Goal: Find specific page/section: Find specific page/section

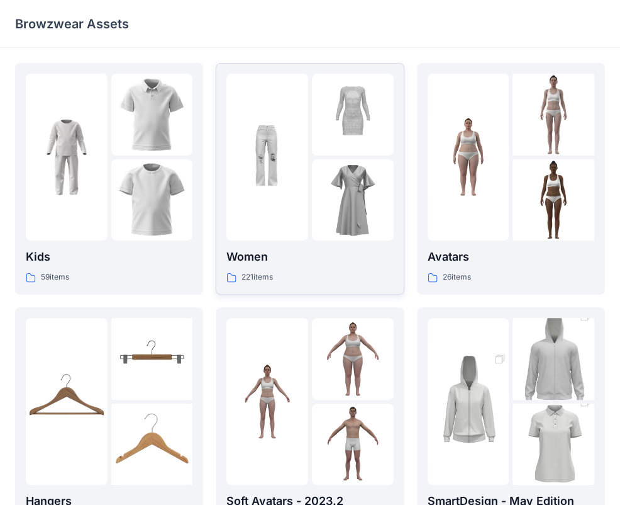
click at [320, 260] on p "Women" at bounding box center [309, 257] width 167 height 18
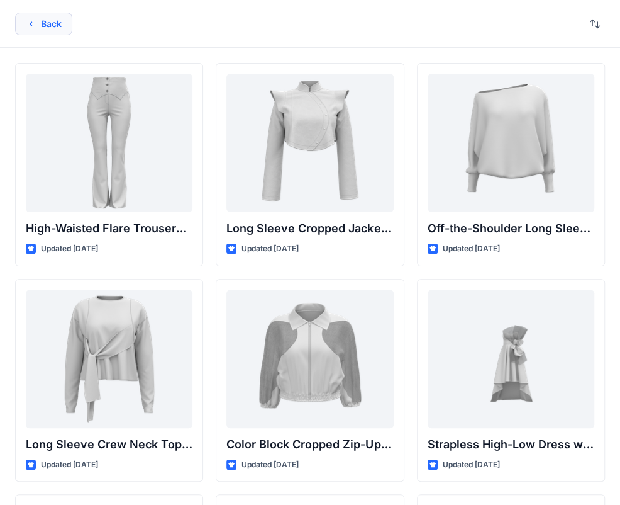
click at [33, 29] on button "Back" at bounding box center [43, 24] width 57 height 23
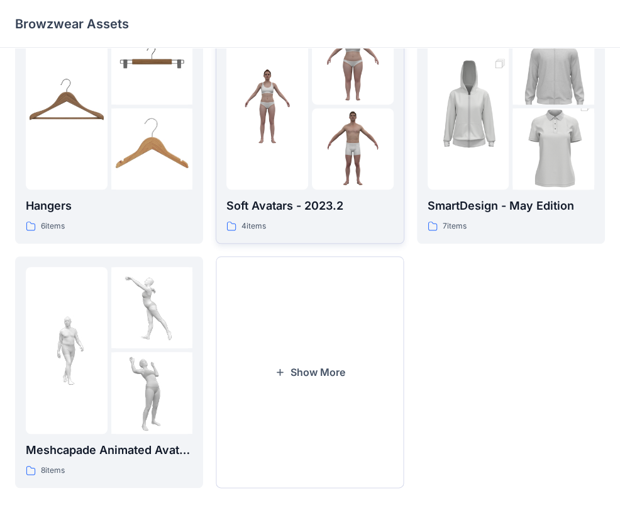
scroll to position [313, 0]
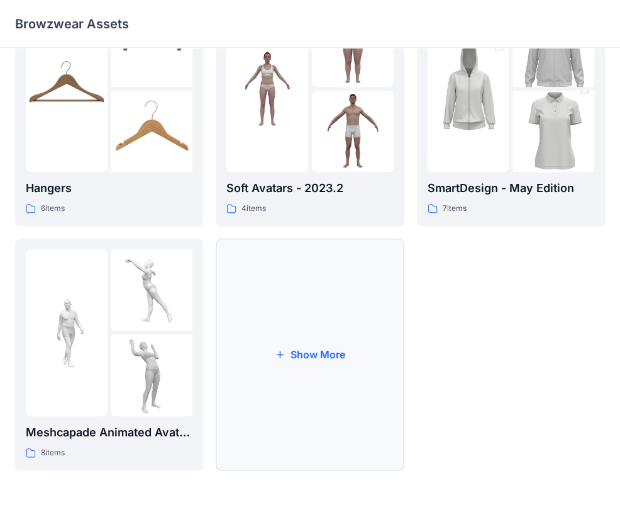
click at [317, 354] on button "Show More" at bounding box center [310, 354] width 188 height 232
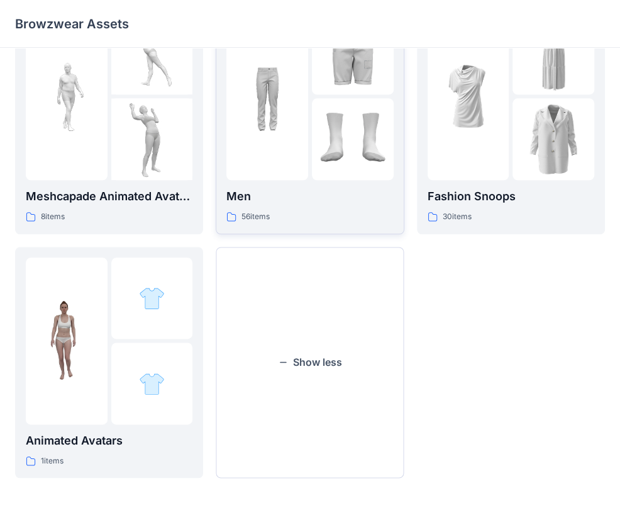
scroll to position [557, 0]
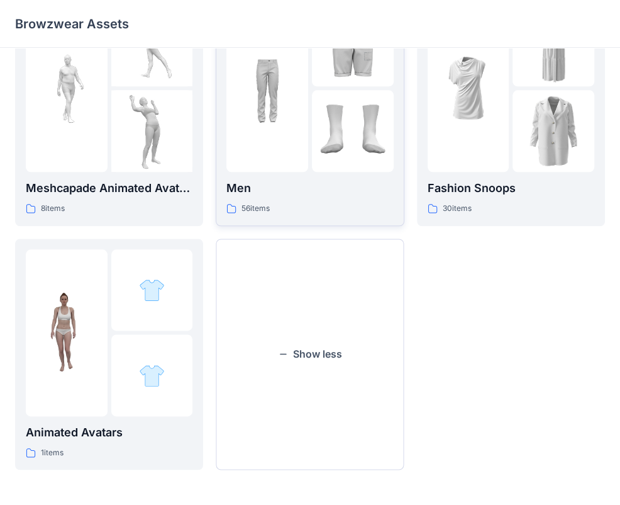
click at [338, 203] on div "56 items" at bounding box center [309, 208] width 167 height 13
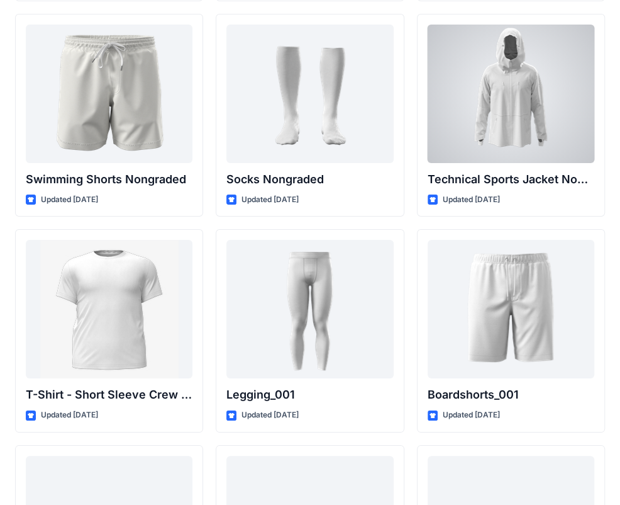
scroll to position [2038, 0]
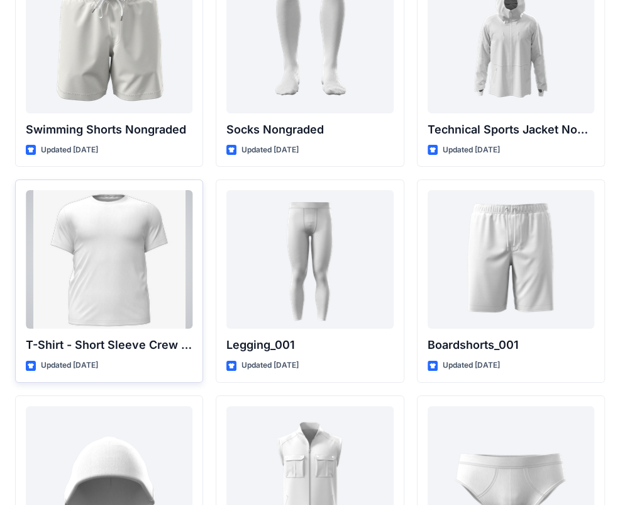
click at [119, 237] on div at bounding box center [109, 259] width 167 height 138
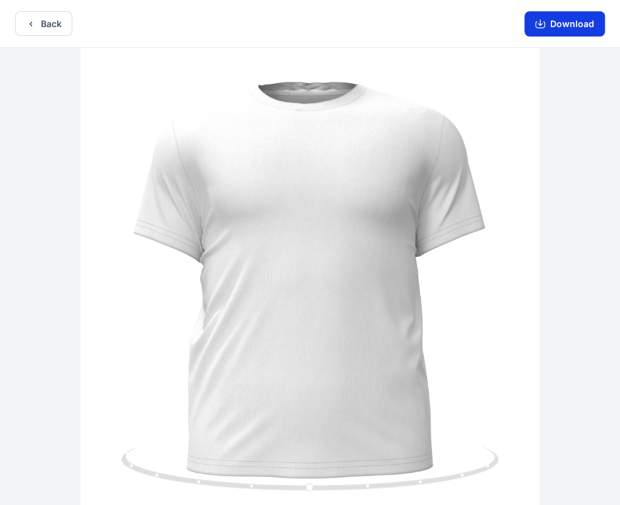
click at [565, 25] on button "Download" at bounding box center [565, 23] width 81 height 25
